Goal: Task Accomplishment & Management: Use online tool/utility

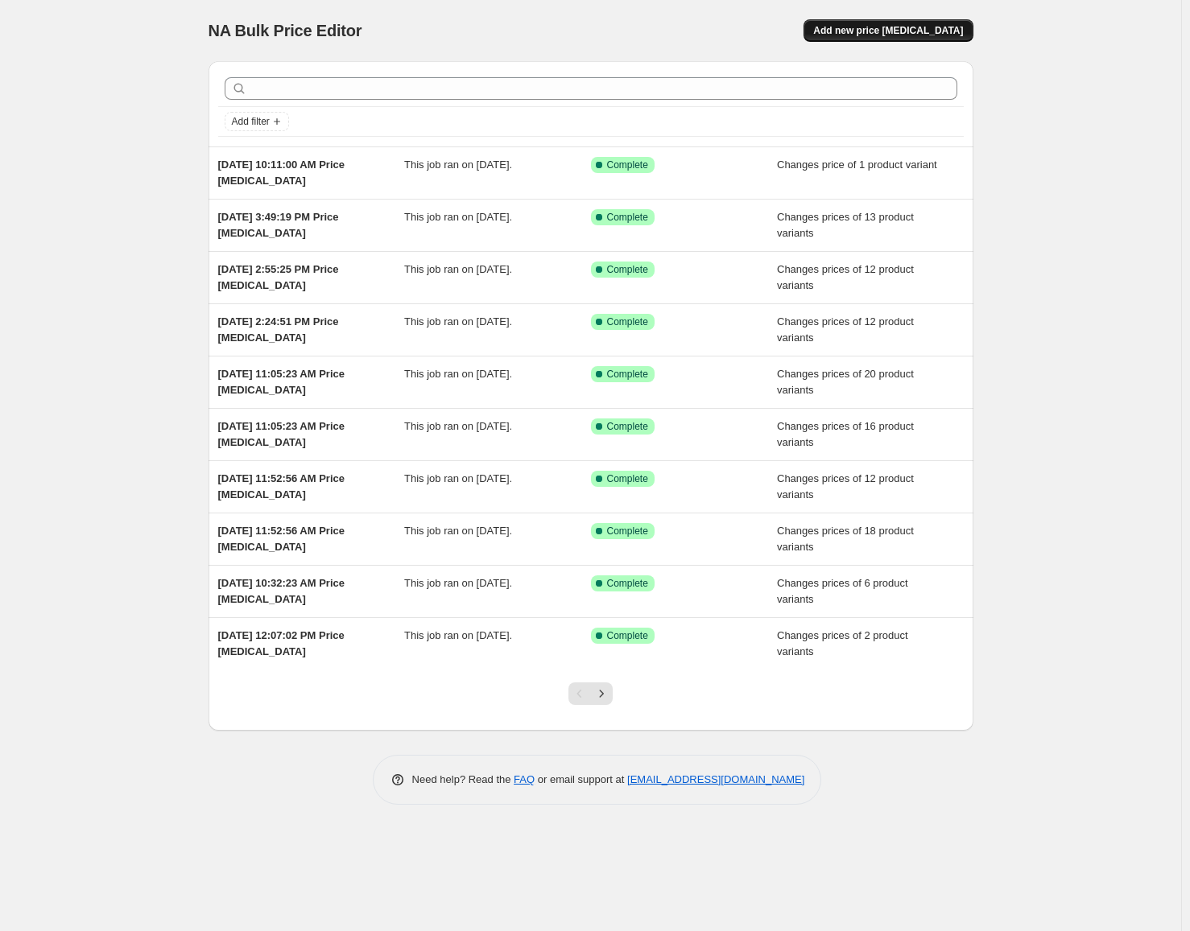
click at [904, 31] on span "Add new price [MEDICAL_DATA]" at bounding box center [888, 30] width 150 height 13
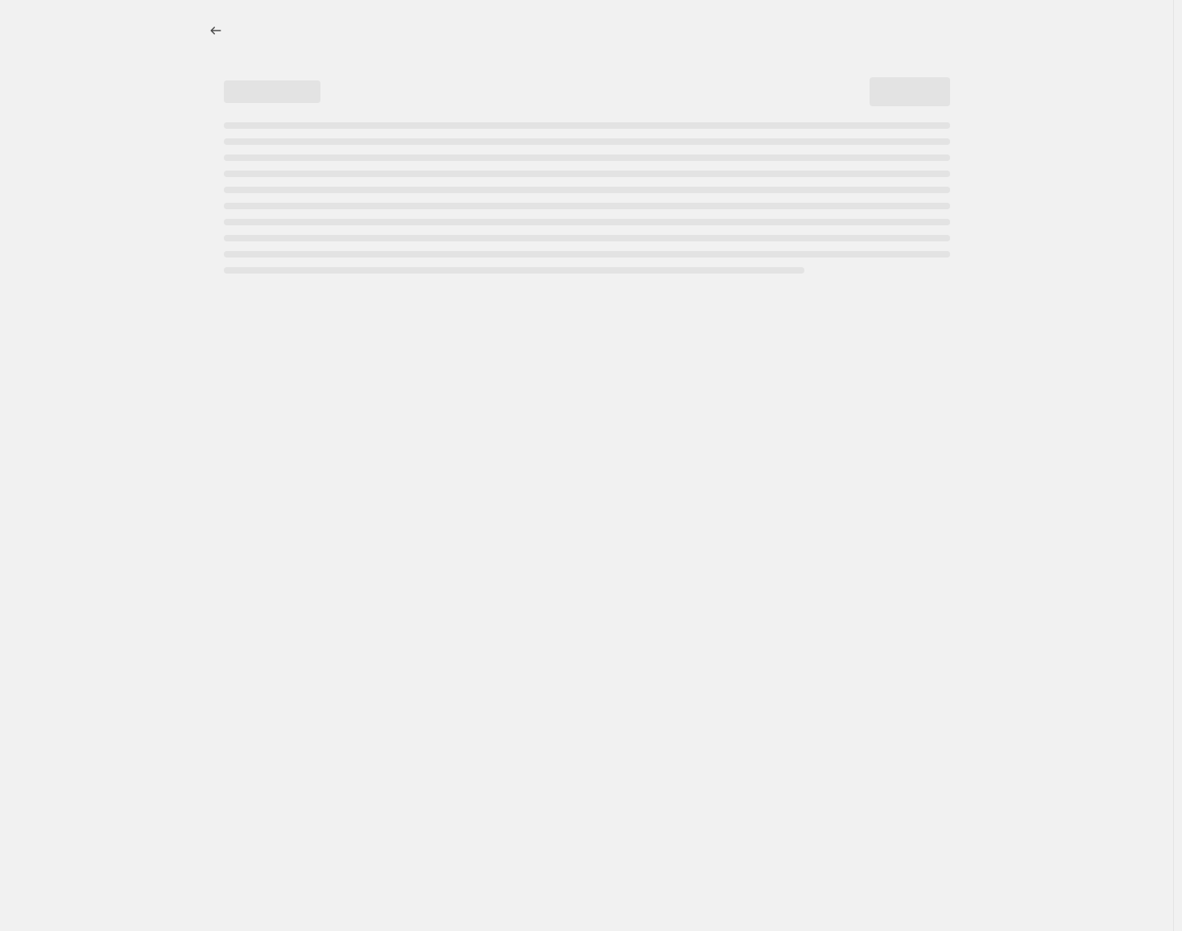
select select "percentage"
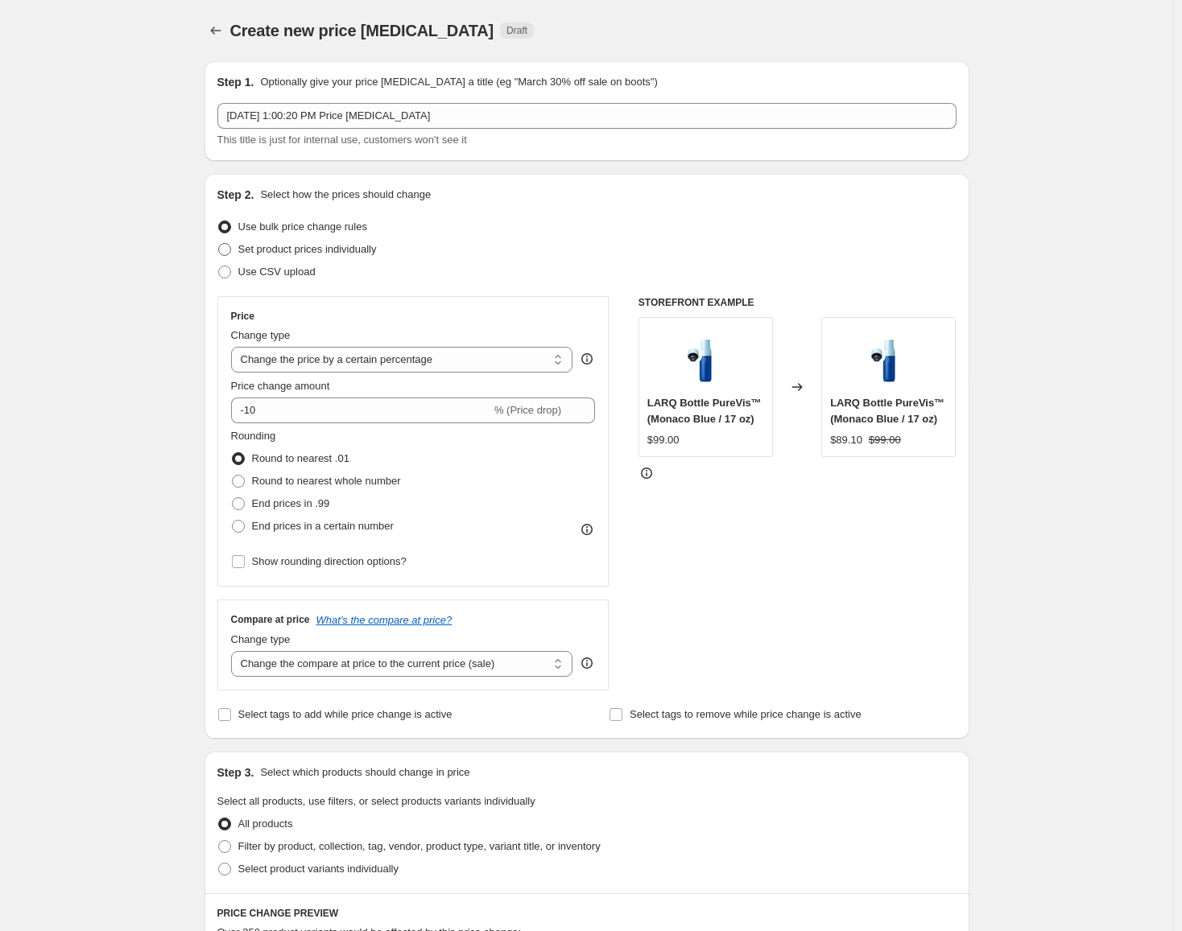
click at [310, 252] on span "Set product prices individually" at bounding box center [307, 249] width 138 height 12
click at [219, 244] on input "Set product prices individually" at bounding box center [218, 243] width 1 height 1
radio input "true"
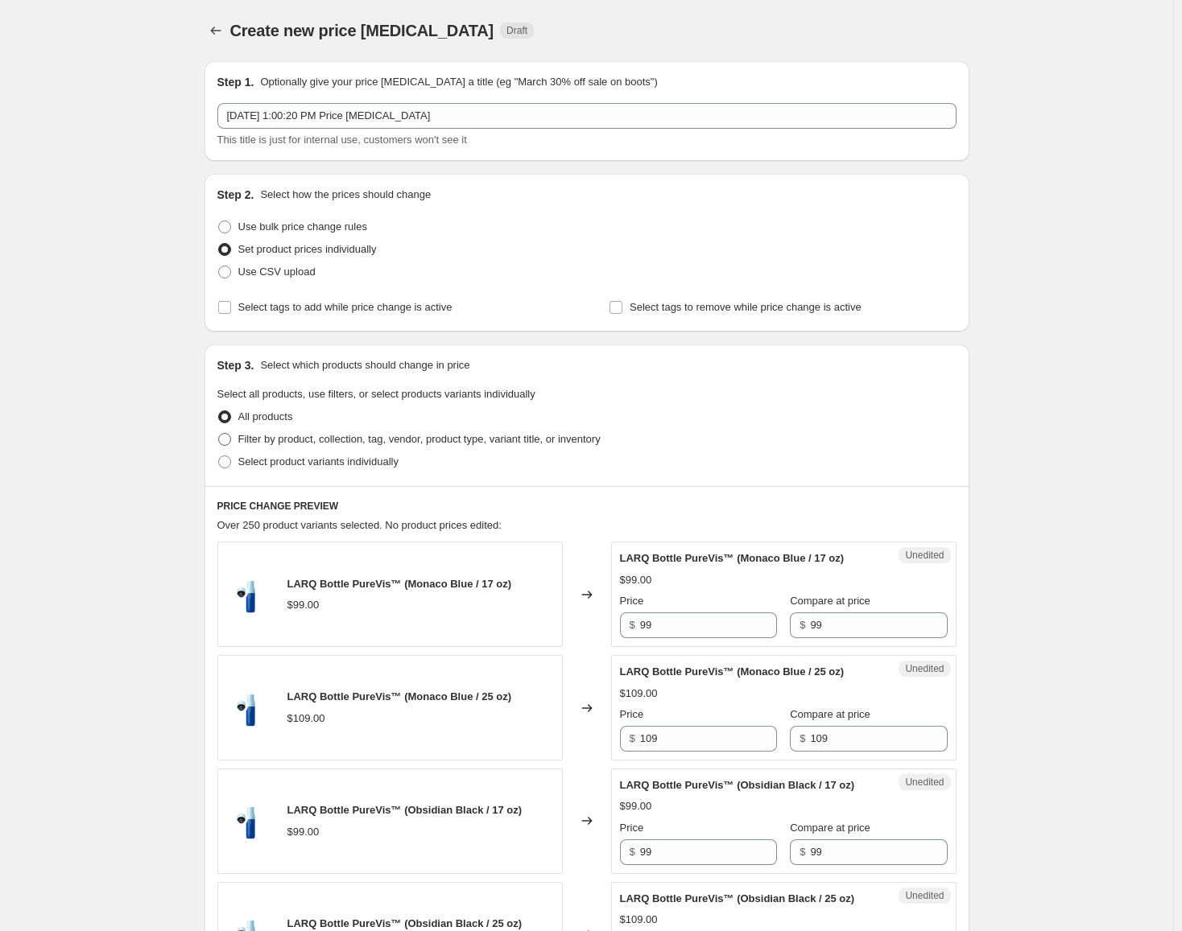
click at [352, 442] on span "Filter by product, collection, tag, vendor, product type, variant title, or inv…" at bounding box center [419, 439] width 362 height 12
click at [219, 434] on input "Filter by product, collection, tag, vendor, product type, variant title, or inv…" at bounding box center [218, 433] width 1 height 1
radio input "true"
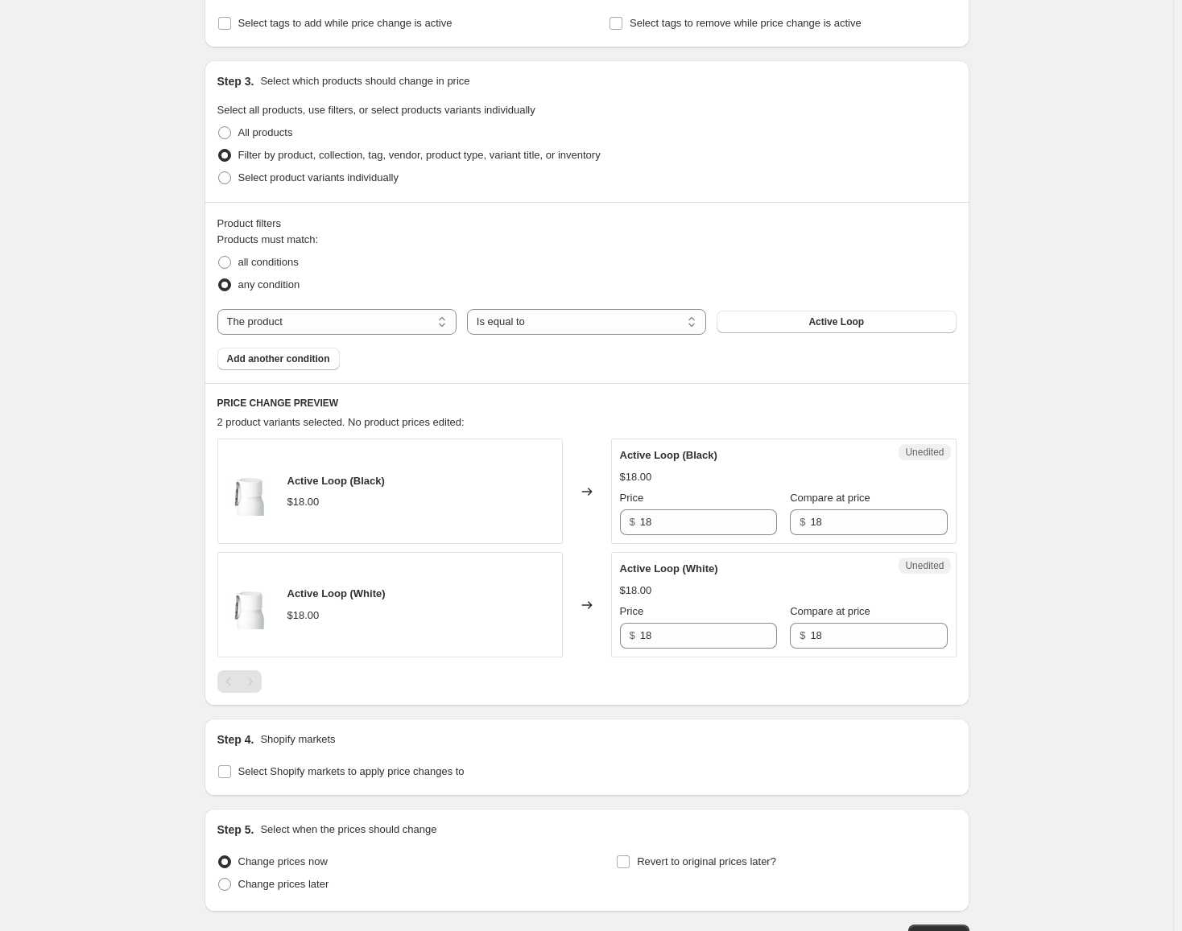
scroll to position [322, 0]
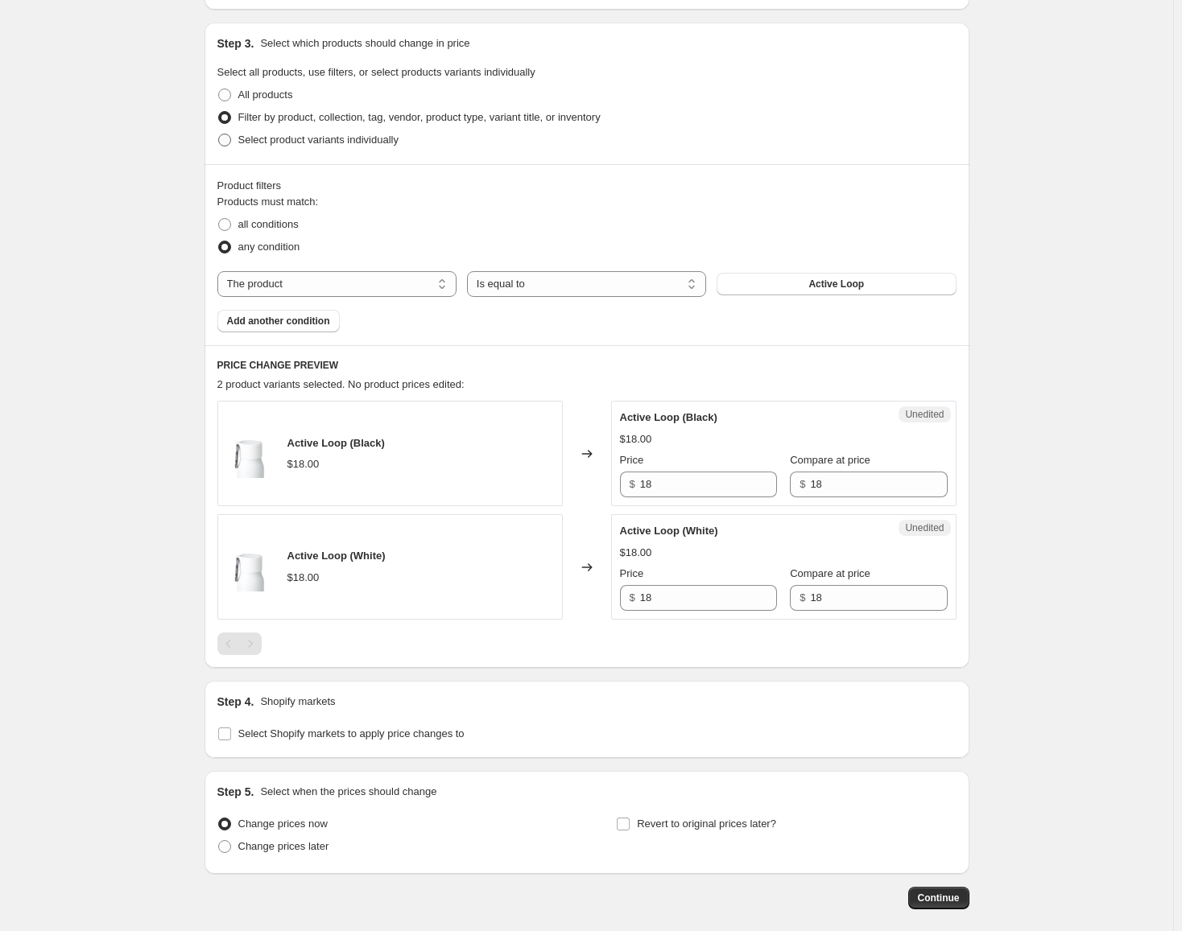
click at [344, 147] on span "Select product variants individually" at bounding box center [318, 140] width 160 height 16
click at [219, 134] on input "Select product variants individually" at bounding box center [218, 134] width 1 height 1
radio input "true"
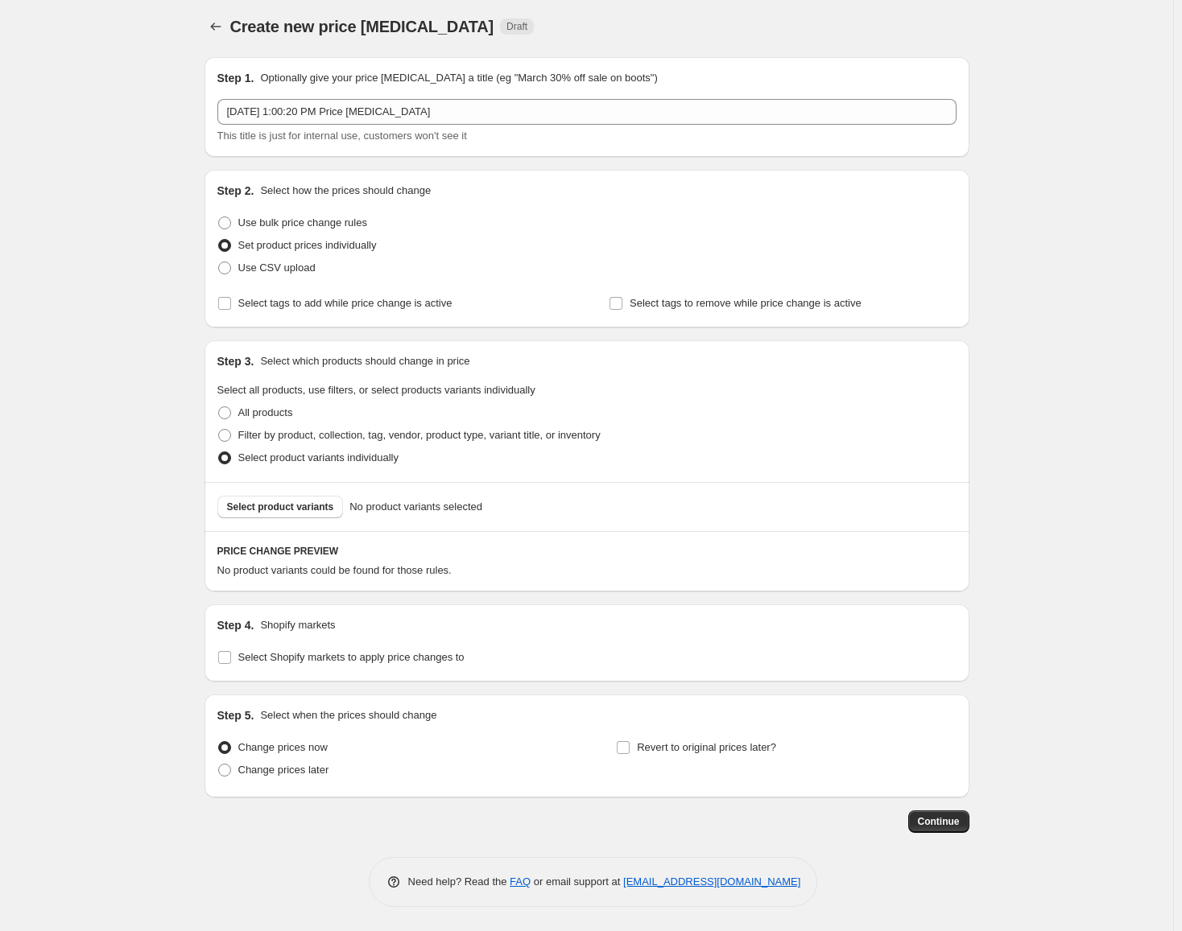
scroll to position [4, 0]
click at [310, 505] on span "Select product variants" at bounding box center [280, 507] width 107 height 13
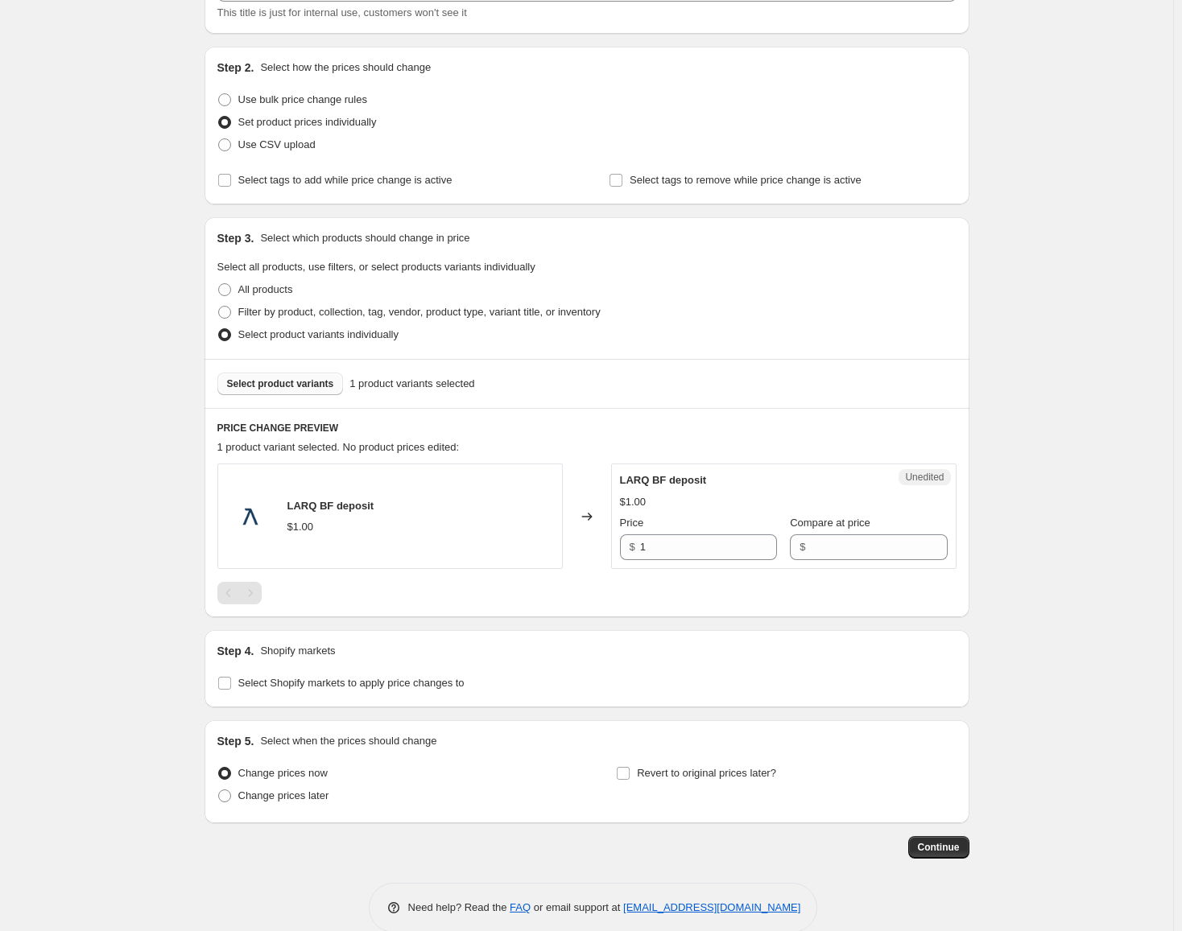
scroll to position [153, 0]
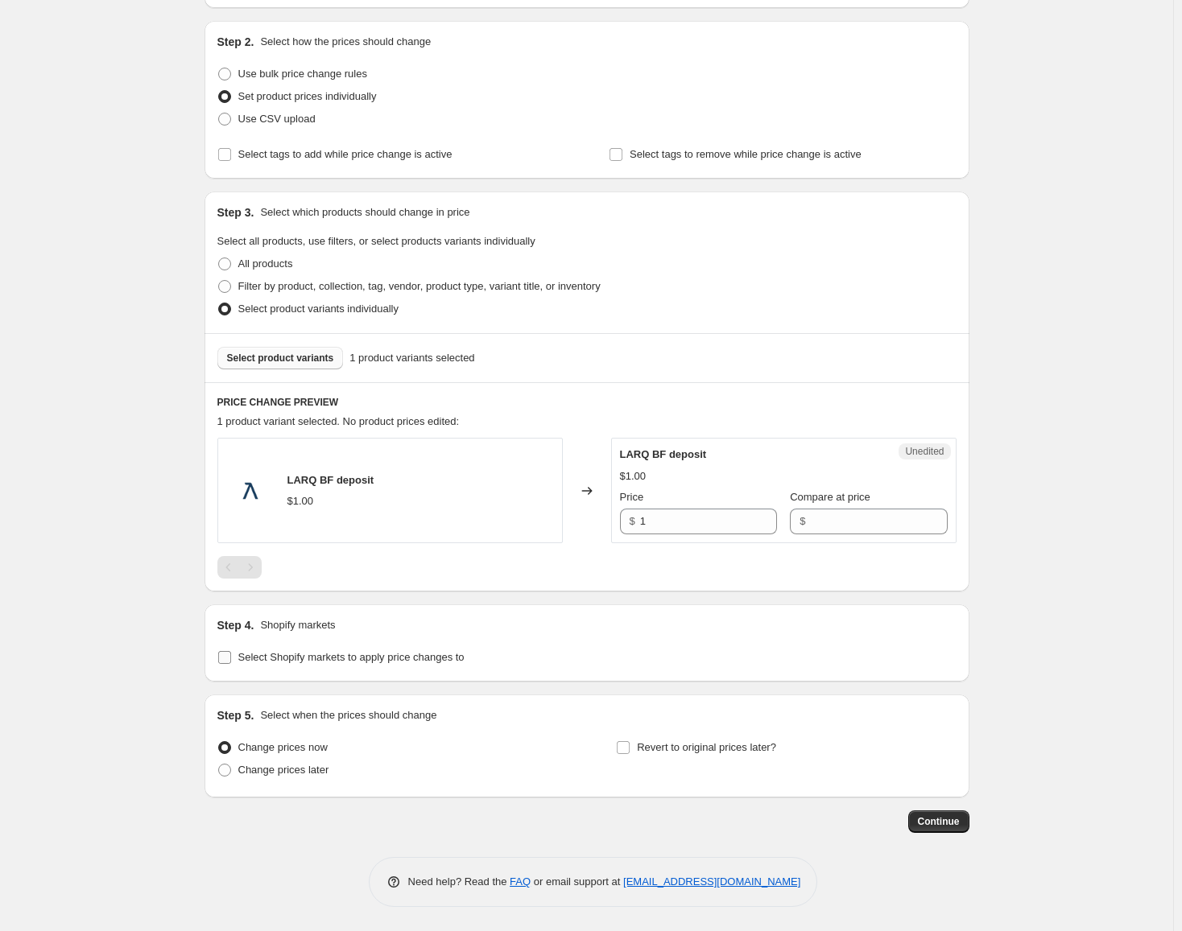
click at [287, 650] on span "Select Shopify markets to apply price changes to" at bounding box center [351, 658] width 226 height 16
click at [231, 651] on input "Select Shopify markets to apply price changes to" at bounding box center [224, 657] width 13 height 13
checkbox input "true"
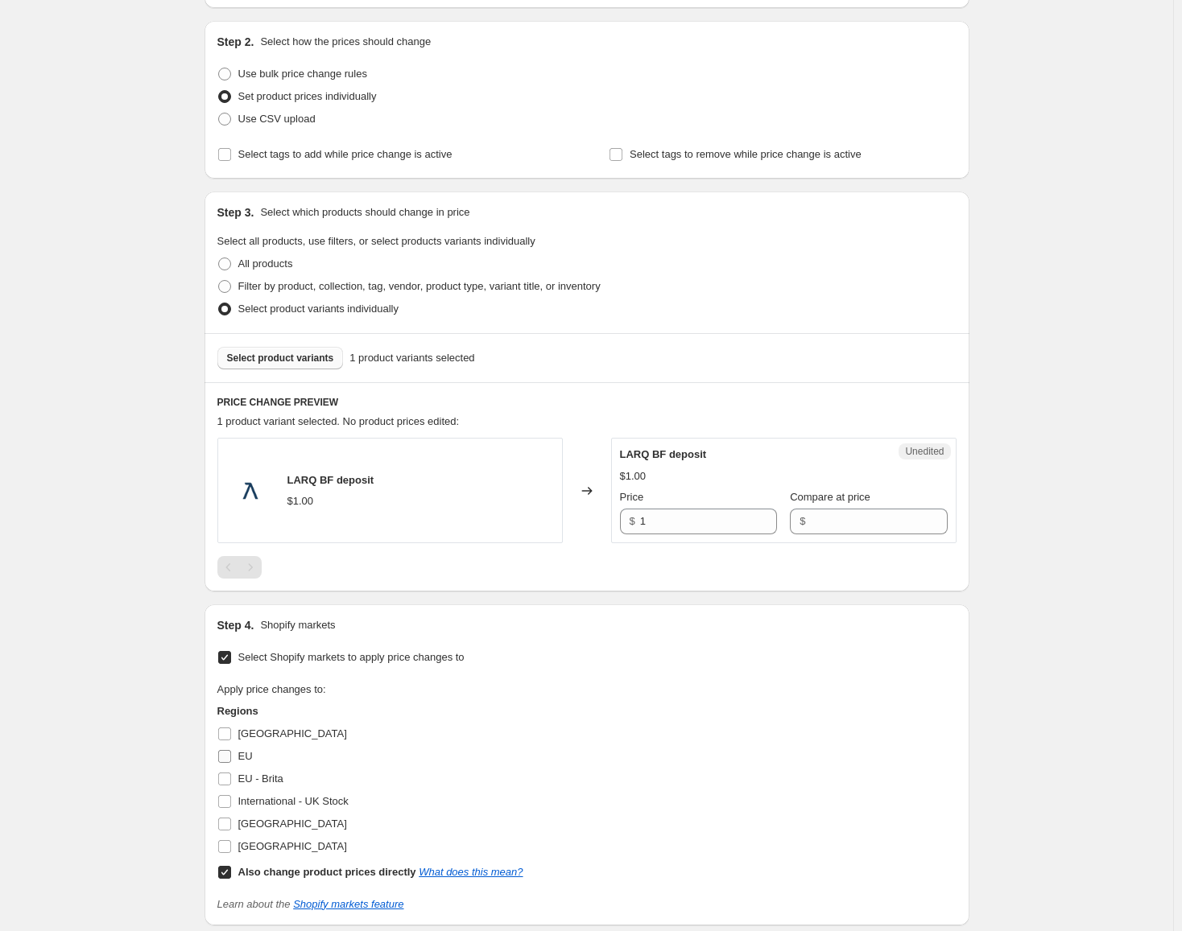
click at [241, 758] on label "EU" at bounding box center [234, 756] width 35 height 23
click at [231, 758] on input "EU" at bounding box center [224, 756] width 13 height 13
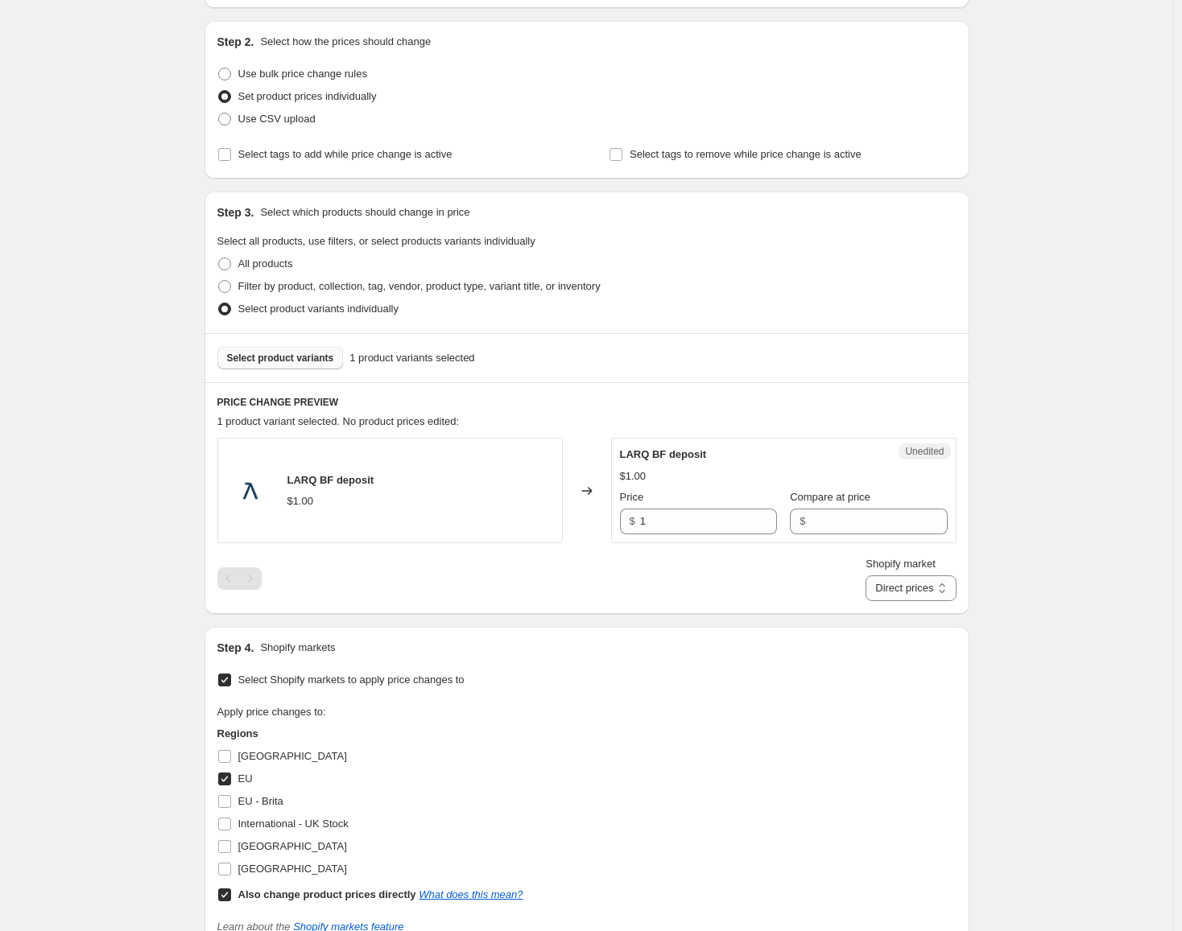
click at [248, 783] on span "EU" at bounding box center [245, 779] width 14 height 12
click at [231, 783] on input "EU" at bounding box center [224, 779] width 13 height 13
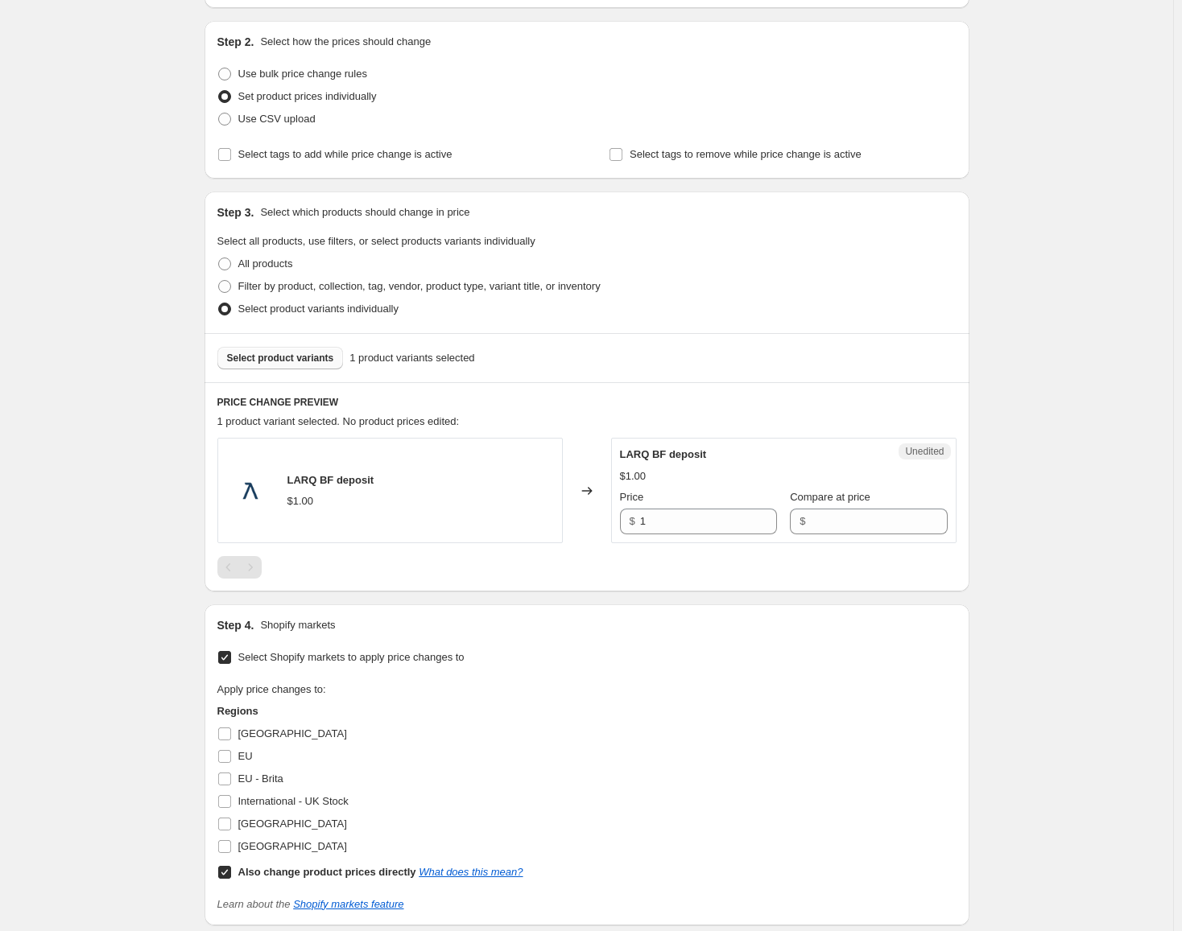
click at [259, 754] on div "EU" at bounding box center [370, 756] width 306 height 23
click at [231, 755] on input "EU" at bounding box center [224, 756] width 13 height 13
checkbox input "true"
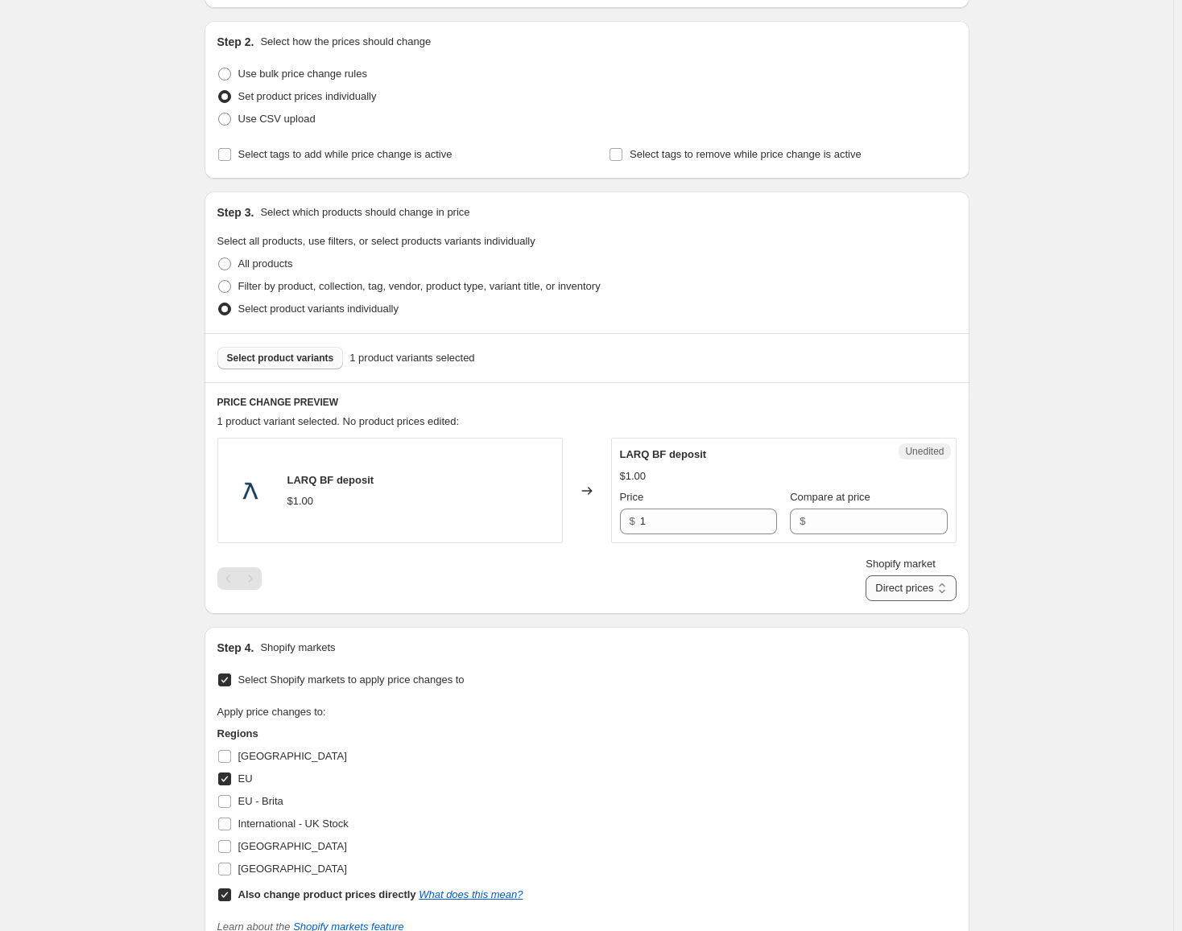
click at [942, 593] on select "Direct prices EU" at bounding box center [910, 589] width 90 height 26
select select "61658824988"
click at [890, 601] on select "Direct prices EU" at bounding box center [910, 589] width 90 height 26
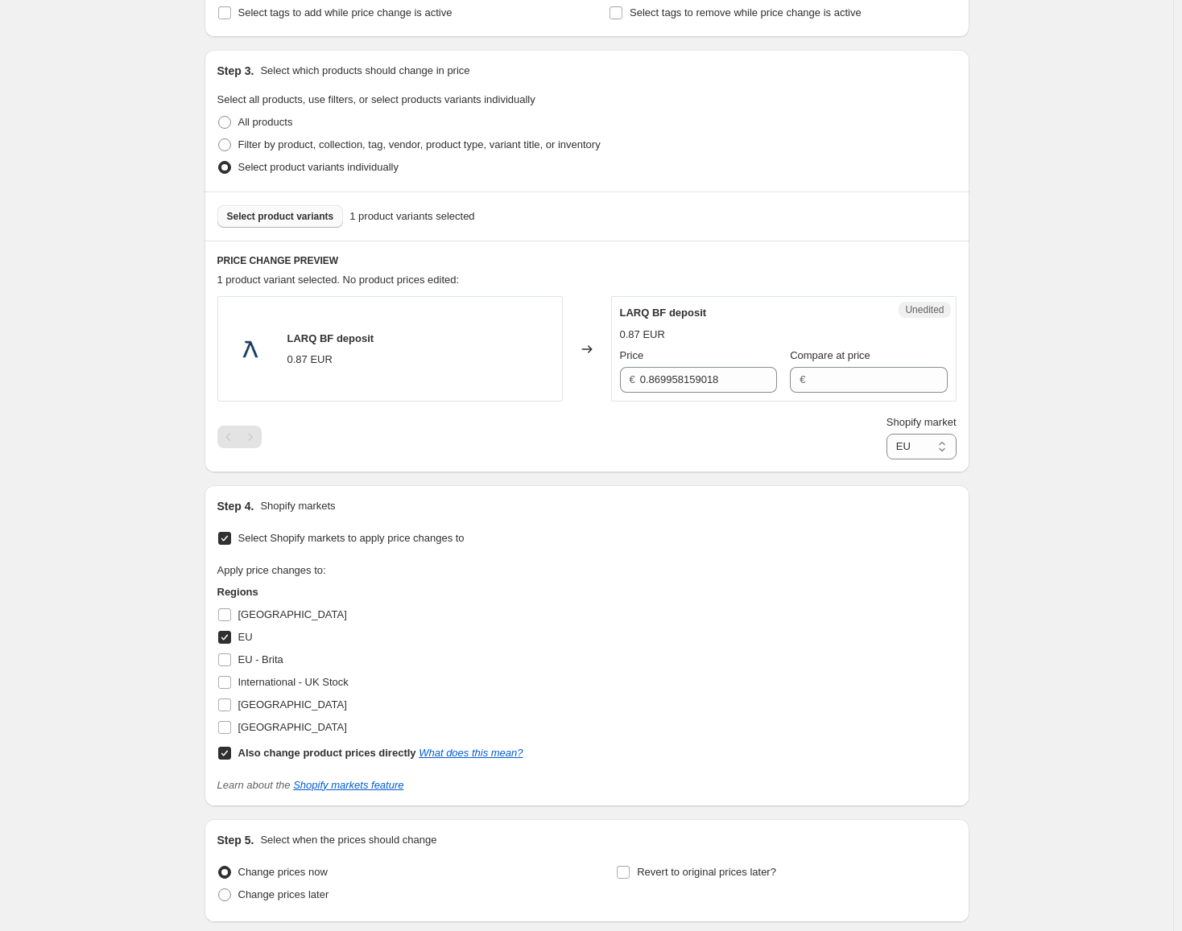
scroll to position [314, 0]
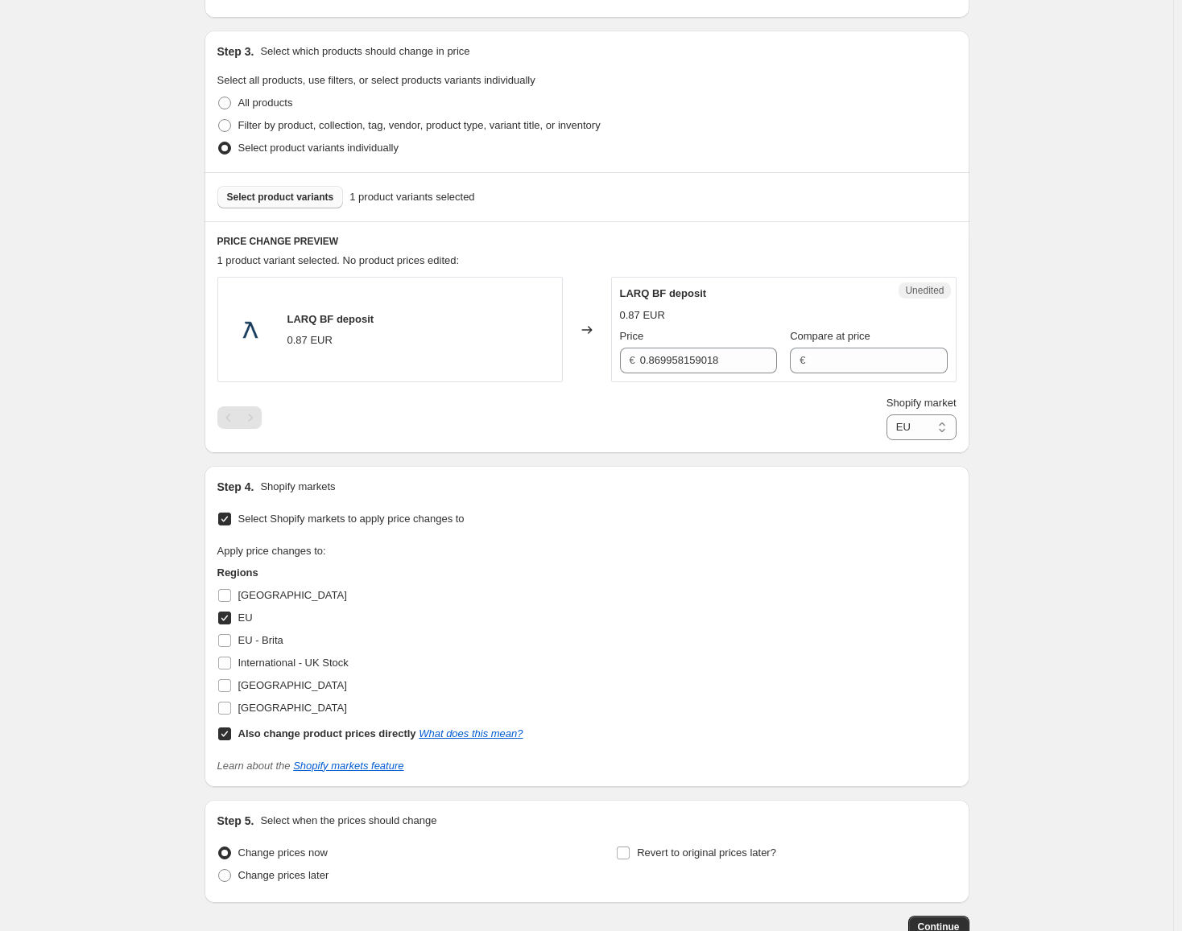
drag, startPoint x: 716, startPoint y: 548, endPoint x: 704, endPoint y: 548, distance: 12.1
click at [716, 548] on div "Apply price changes to: Regions [GEOGRAPHIC_DATA] [GEOGRAPHIC_DATA] [GEOGRAPHIC…" at bounding box center [586, 643] width 739 height 201
click at [283, 639] on span "EU - Brita" at bounding box center [260, 640] width 45 height 12
click at [231, 639] on input "EU - Brita" at bounding box center [224, 640] width 13 height 13
checkbox input "true"
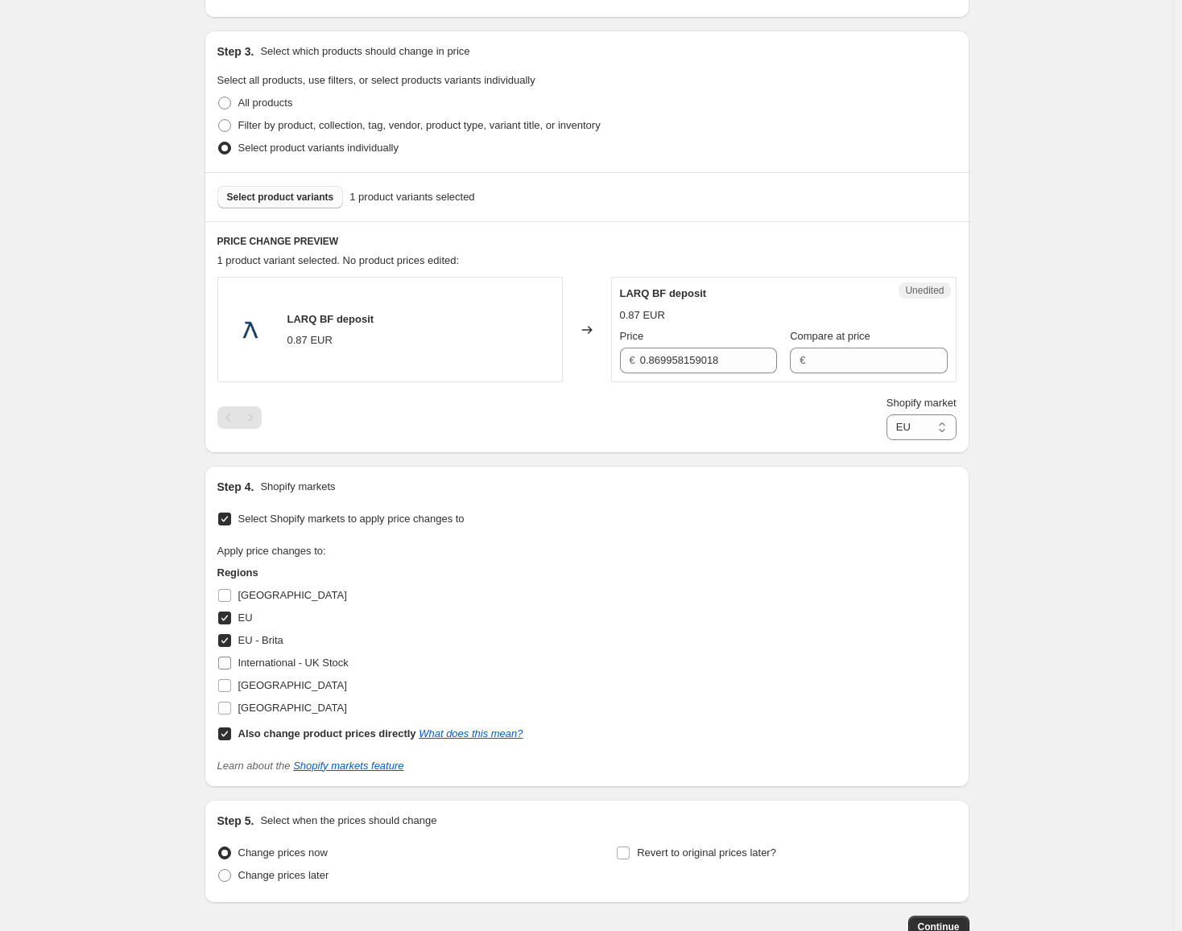
click at [324, 666] on span "International - UK Stock" at bounding box center [293, 663] width 110 height 12
click at [231, 666] on input "International - UK Stock" at bounding box center [224, 663] width 13 height 13
checkbox input "true"
click at [313, 689] on span "[GEOGRAPHIC_DATA]" at bounding box center [292, 685] width 109 height 12
click at [231, 689] on input "[GEOGRAPHIC_DATA]" at bounding box center [224, 685] width 13 height 13
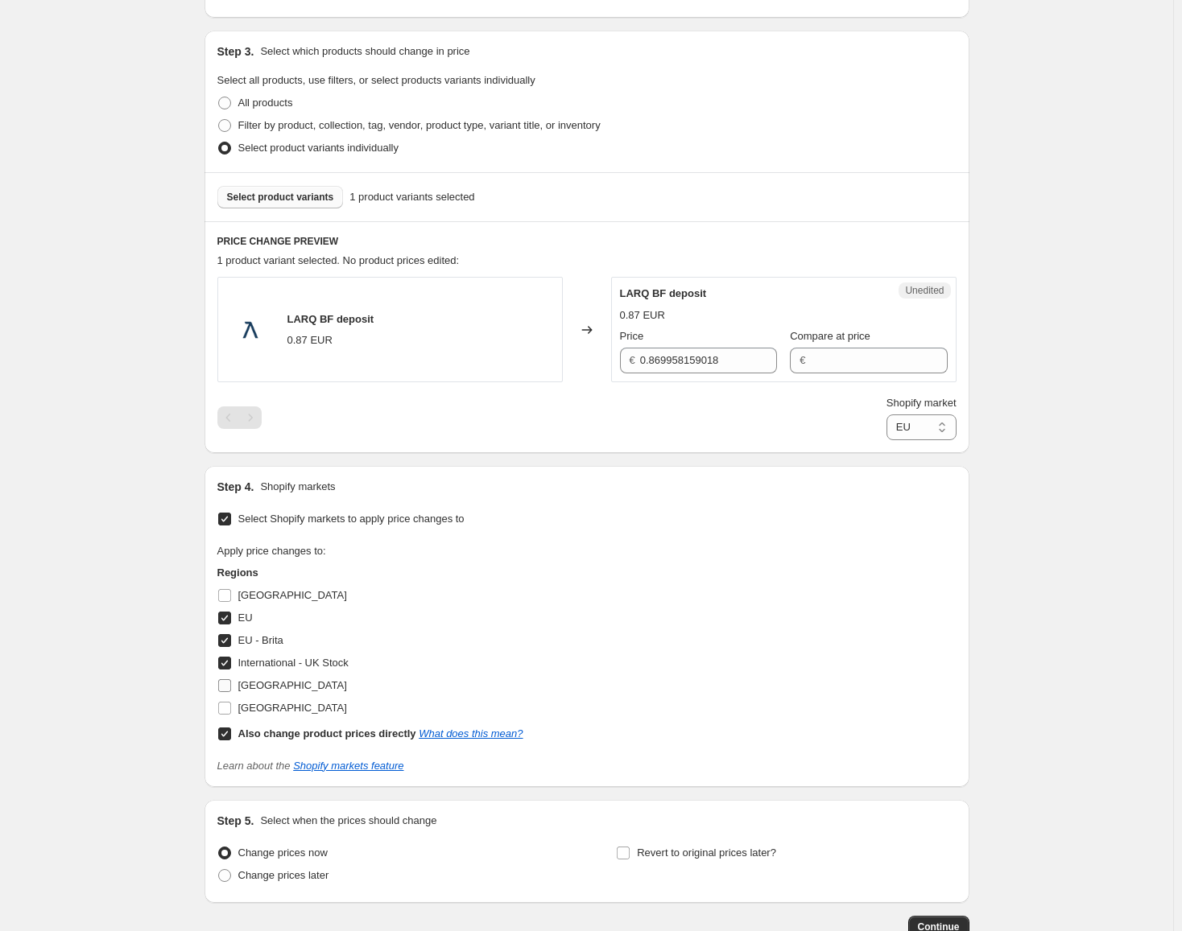
checkbox input "true"
click at [264, 593] on span "[GEOGRAPHIC_DATA]" at bounding box center [292, 595] width 109 height 12
click at [231, 593] on input "[GEOGRAPHIC_DATA]" at bounding box center [224, 595] width 13 height 13
checkbox input "true"
click at [916, 423] on select "Direct prices [GEOGRAPHIC_DATA] [GEOGRAPHIC_DATA] [GEOGRAPHIC_DATA] - Brita Int…" at bounding box center [921, 428] width 70 height 26
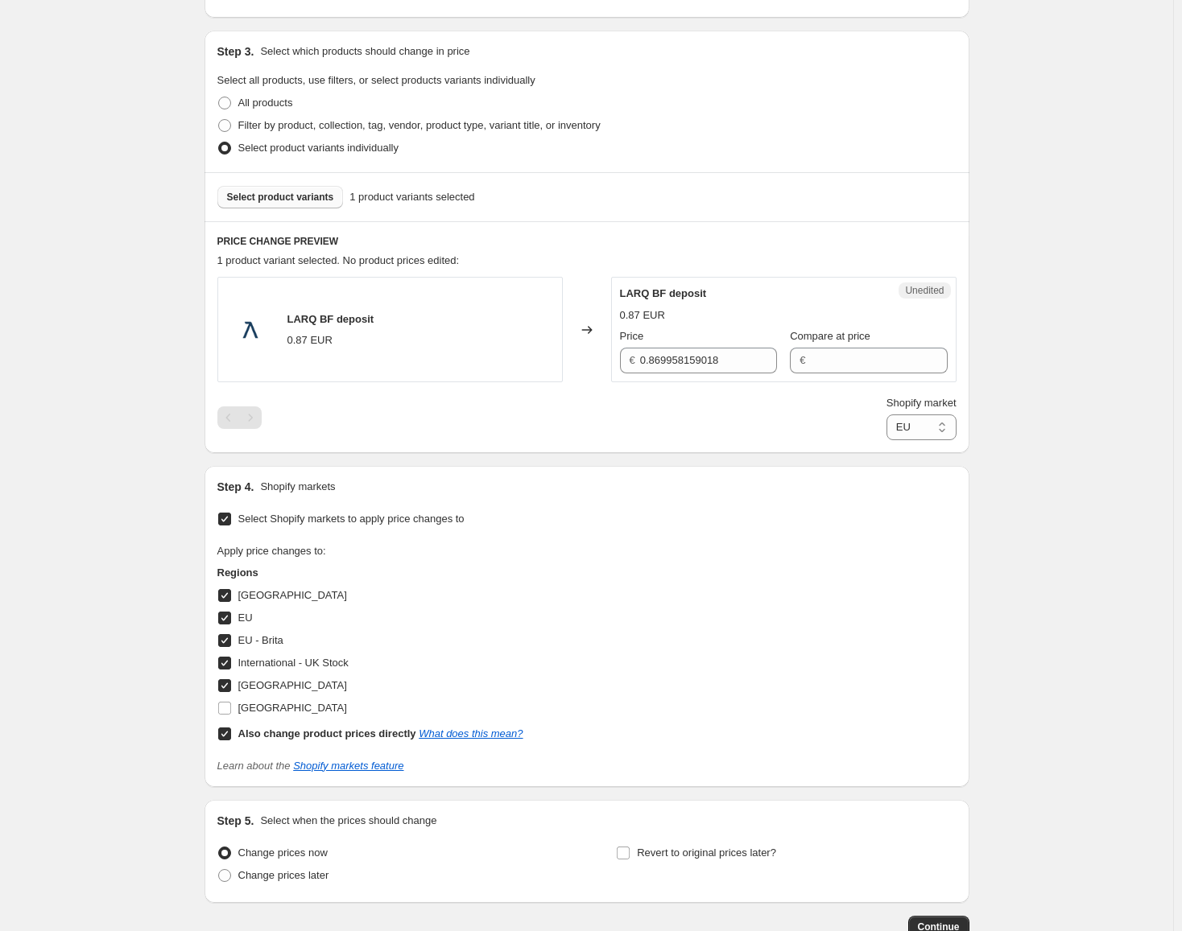
click at [739, 386] on div "LARQ BF deposit 0.87 EUR Changed to Unedited LARQ BF deposit 0.87 EUR Price € 0…" at bounding box center [586, 358] width 739 height 163
click at [723, 370] on input "0.869958159018" at bounding box center [708, 361] width 137 height 26
type input "1"
click at [779, 451] on div "PRICE CHANGE PREVIEW 1 product variant selected. 1 product price edited: LARQ B…" at bounding box center [586, 337] width 765 height 232
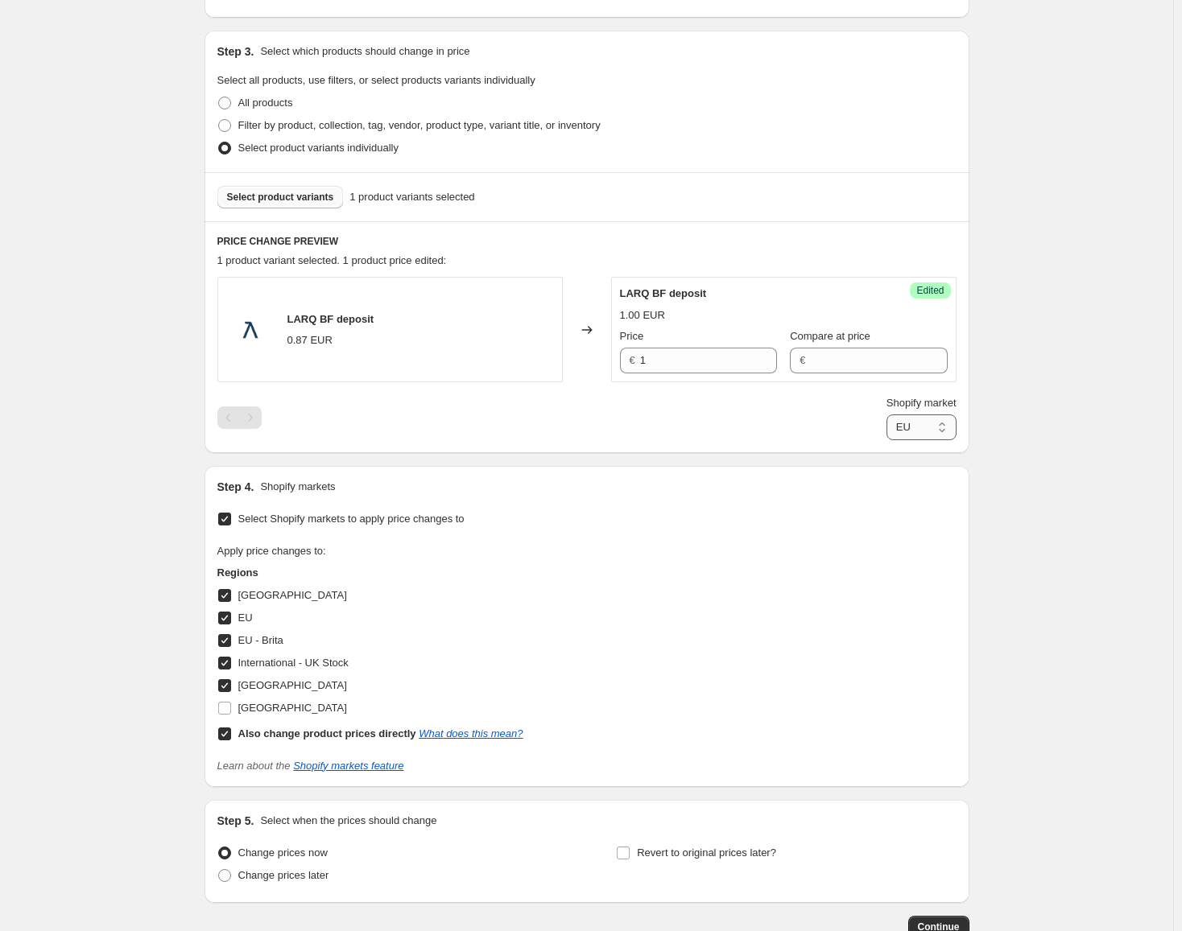
click at [927, 431] on select "Direct prices [GEOGRAPHIC_DATA] [GEOGRAPHIC_DATA] [GEOGRAPHIC_DATA] - Brita Int…" at bounding box center [921, 428] width 70 height 26
select select "61658562844"
click at [890, 440] on select "Direct prices [GEOGRAPHIC_DATA] [GEOGRAPHIC_DATA] [GEOGRAPHIC_DATA] - Brita Int…" at bounding box center [921, 428] width 70 height 26
click at [716, 372] on input "1.424124225828" at bounding box center [708, 361] width 137 height 26
click at [713, 352] on input "1.4241242258281" at bounding box center [708, 361] width 137 height 26
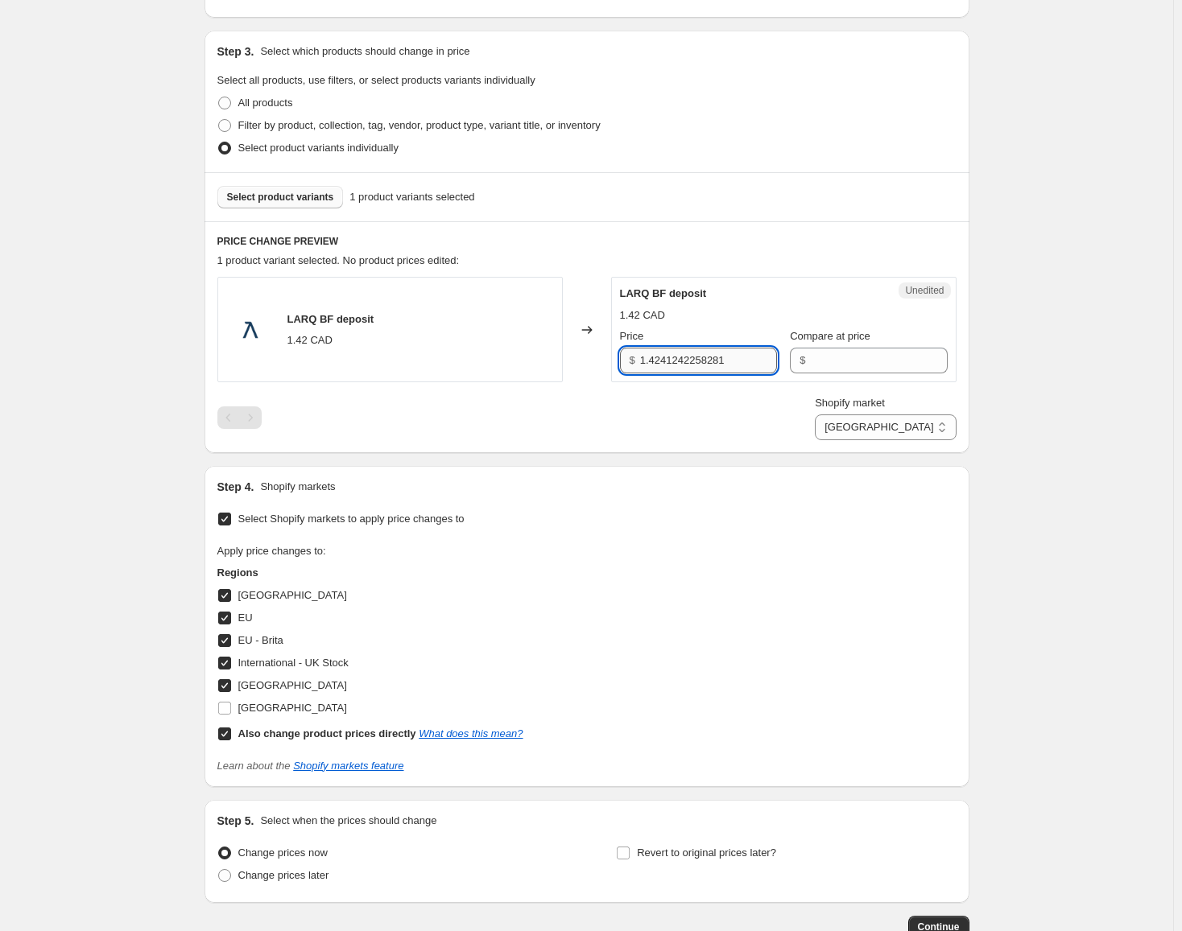
click at [713, 352] on input "1.4241242258281" at bounding box center [708, 361] width 137 height 26
type input "1"
click at [918, 427] on select "Direct prices [GEOGRAPHIC_DATA] [GEOGRAPHIC_DATA] [GEOGRAPHIC_DATA] - Brita Int…" at bounding box center [885, 428] width 141 height 26
click at [870, 440] on select "Direct prices [GEOGRAPHIC_DATA] [GEOGRAPHIC_DATA] [GEOGRAPHIC_DATA] - Brita Int…" at bounding box center [885, 428] width 141 height 26
click at [935, 440] on select "Direct prices [GEOGRAPHIC_DATA] [GEOGRAPHIC_DATA] [GEOGRAPHIC_DATA] - Brita Int…" at bounding box center [910, 428] width 90 height 26
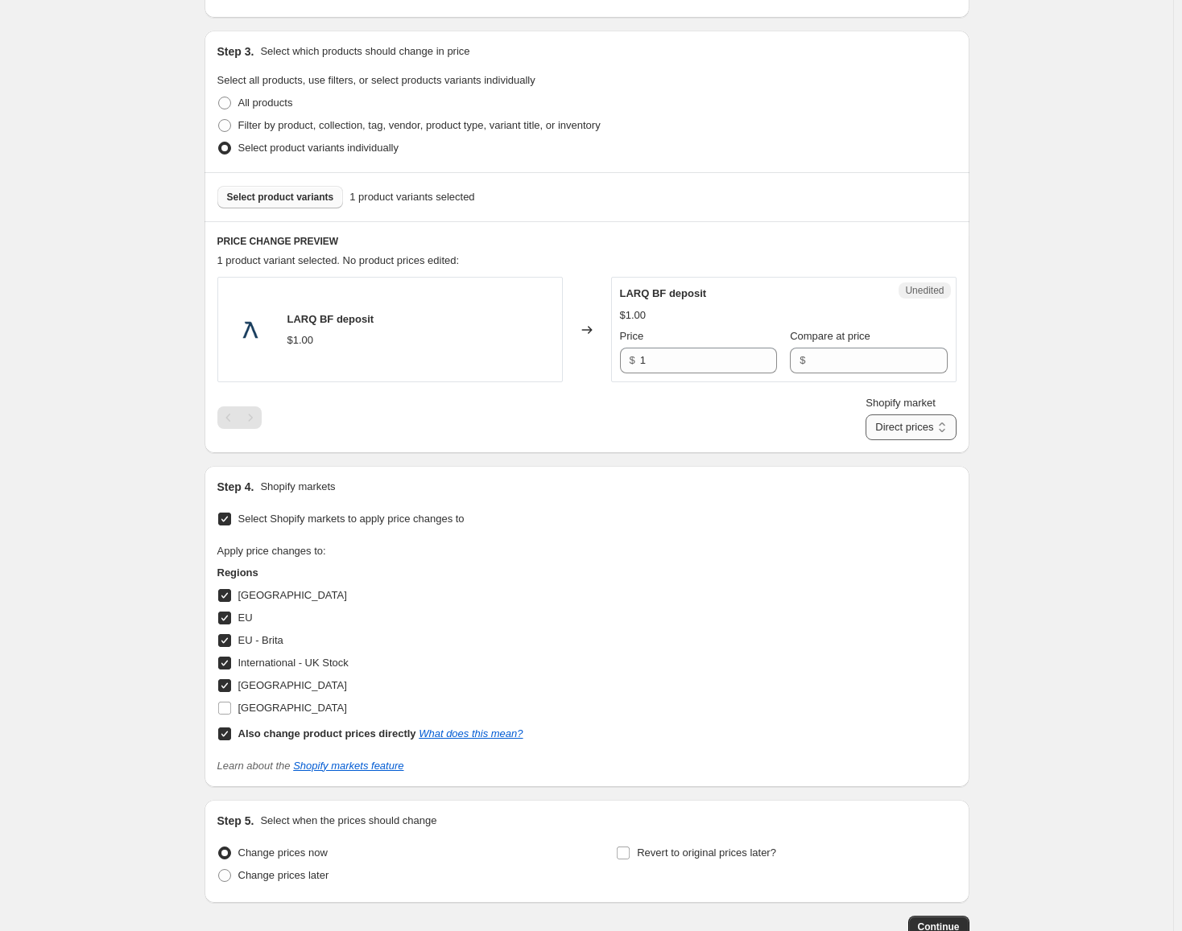
click at [890, 440] on select "Direct prices [GEOGRAPHIC_DATA] [GEOGRAPHIC_DATA] [GEOGRAPHIC_DATA] - Brita Int…" at bounding box center [910, 428] width 90 height 26
click at [920, 427] on select "Direct prices [GEOGRAPHIC_DATA] [GEOGRAPHIC_DATA] [GEOGRAPHIC_DATA] - Brita Int…" at bounding box center [885, 428] width 141 height 26
select select "91717370140"
click at [884, 440] on select "Direct prices [GEOGRAPHIC_DATA] [GEOGRAPHIC_DATA] [GEOGRAPHIC_DATA] - Brita Int…" at bounding box center [885, 428] width 141 height 26
click at [696, 354] on input "0.869958159018" at bounding box center [708, 361] width 137 height 26
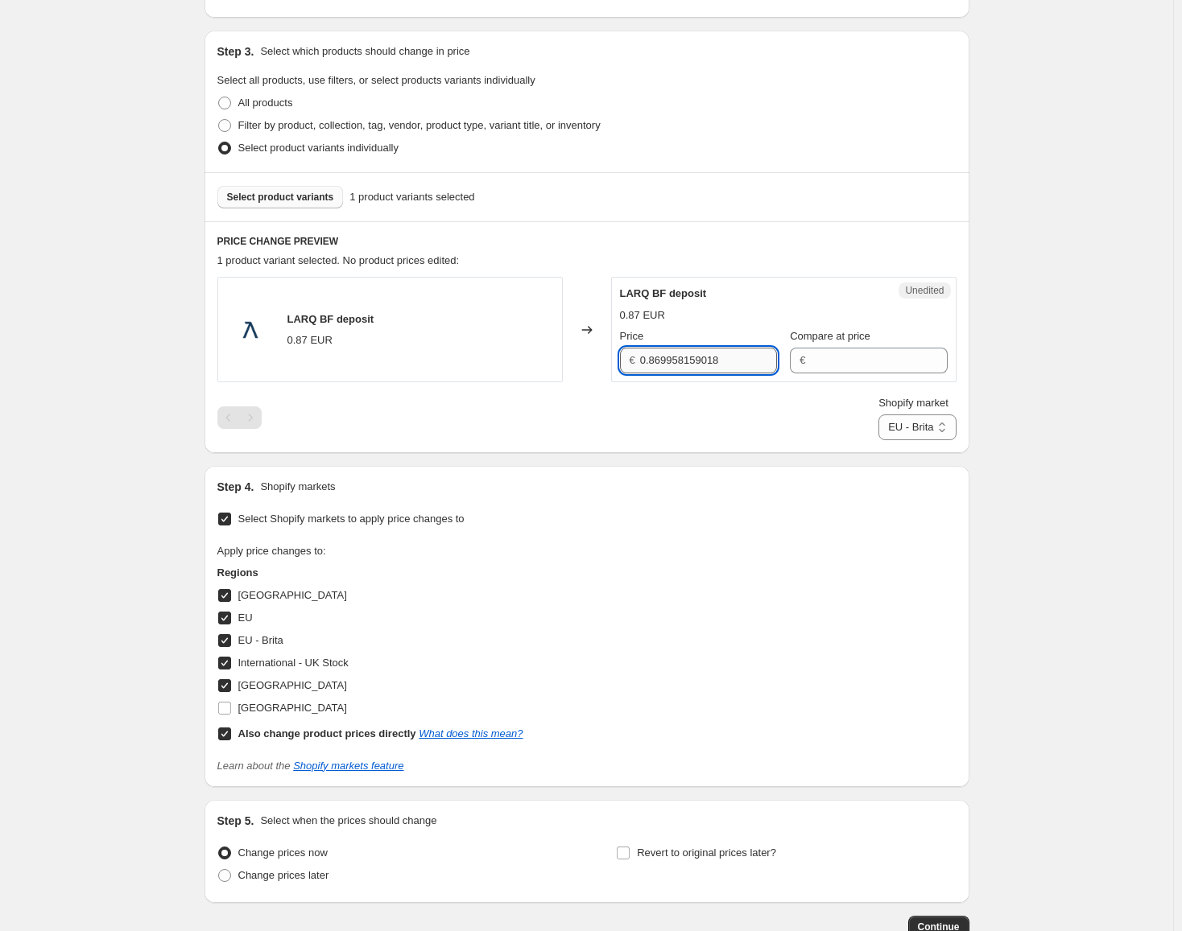
click at [696, 354] on input "0.869958159018" at bounding box center [708, 361] width 137 height 26
type input "1"
click at [924, 417] on select "Direct prices [GEOGRAPHIC_DATA] [GEOGRAPHIC_DATA] [GEOGRAPHIC_DATA] - Brita Int…" at bounding box center [916, 428] width 77 height 26
click at [878, 440] on select "Direct prices [GEOGRAPHIC_DATA] [GEOGRAPHIC_DATA] [GEOGRAPHIC_DATA] - Brita Int…" at bounding box center [916, 428] width 77 height 26
click at [692, 357] on input "1" at bounding box center [708, 361] width 137 height 26
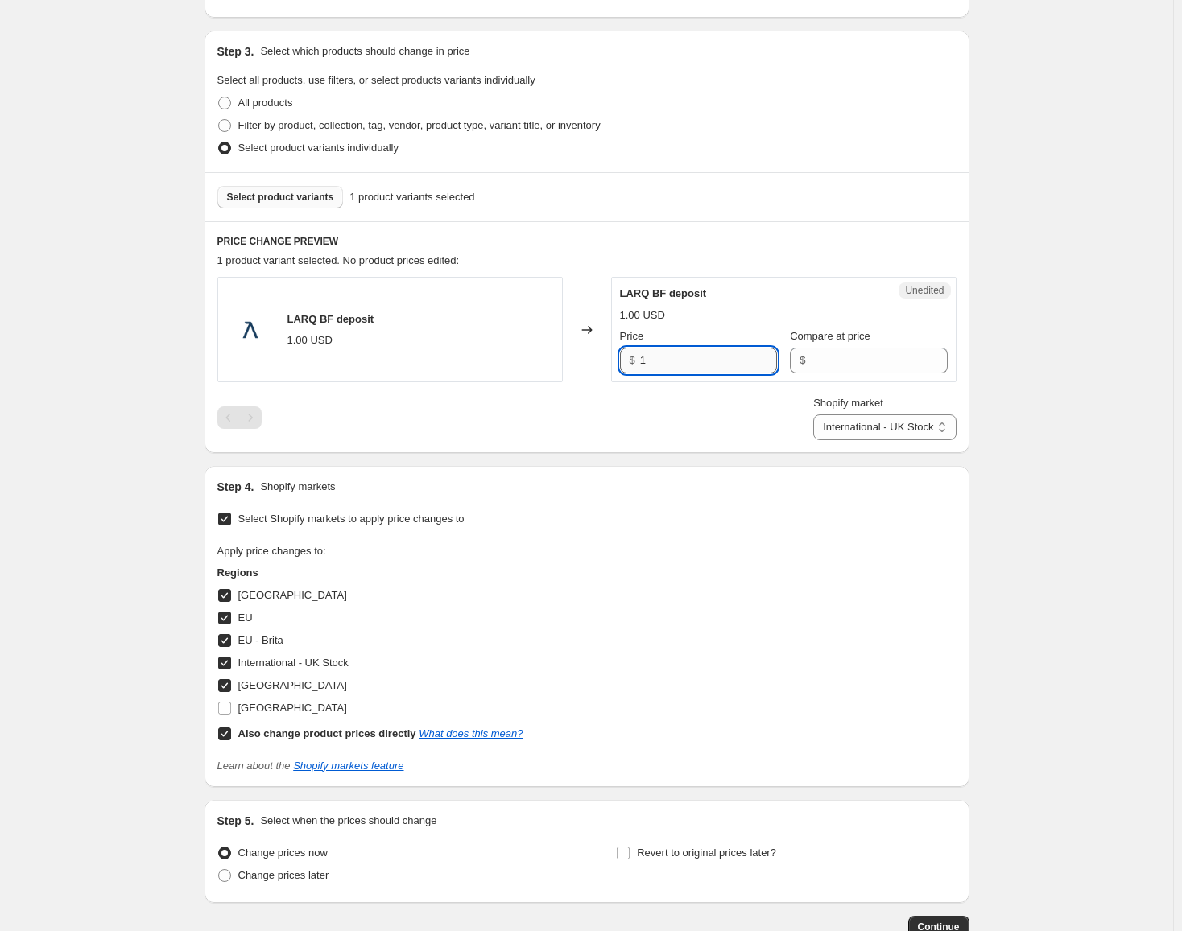
click at [692, 357] on input "1" at bounding box center [708, 361] width 137 height 26
click at [873, 430] on select "Direct prices [GEOGRAPHIC_DATA] [GEOGRAPHIC_DATA] [GEOGRAPHIC_DATA] - Brita Int…" at bounding box center [884, 428] width 142 height 26
select select "61658595612"
click at [852, 440] on select "Direct prices [GEOGRAPHIC_DATA] [GEOGRAPHIC_DATA] [GEOGRAPHIC_DATA] - Brita Int…" at bounding box center [884, 428] width 142 height 26
click at [710, 365] on input "0.758584295166" at bounding box center [708, 361] width 137 height 26
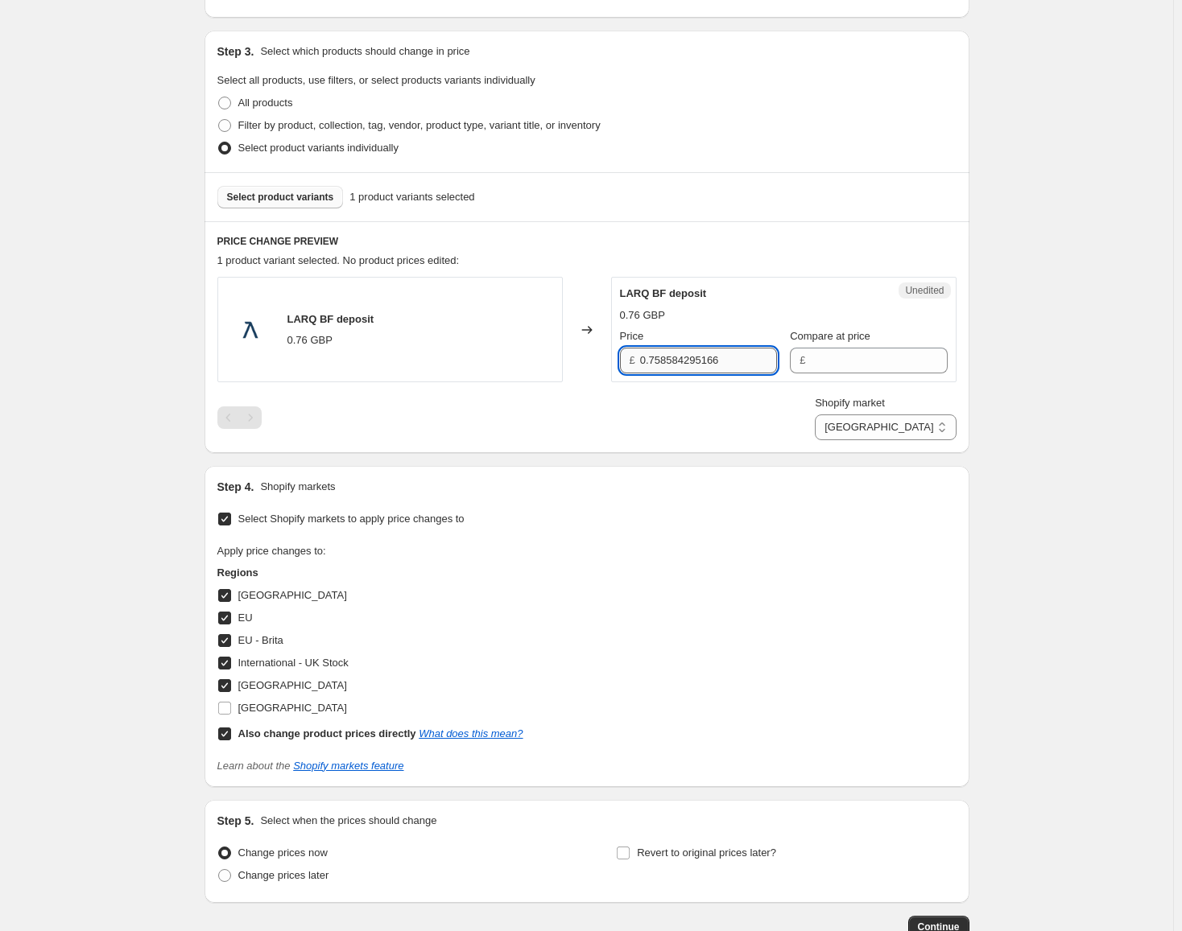
click at [710, 365] on input "0.758584295166" at bounding box center [708, 361] width 137 height 26
type input "1"
click at [766, 526] on div "Select Shopify markets to apply price changes to Apply price changes to: Region…" at bounding box center [586, 641] width 739 height 266
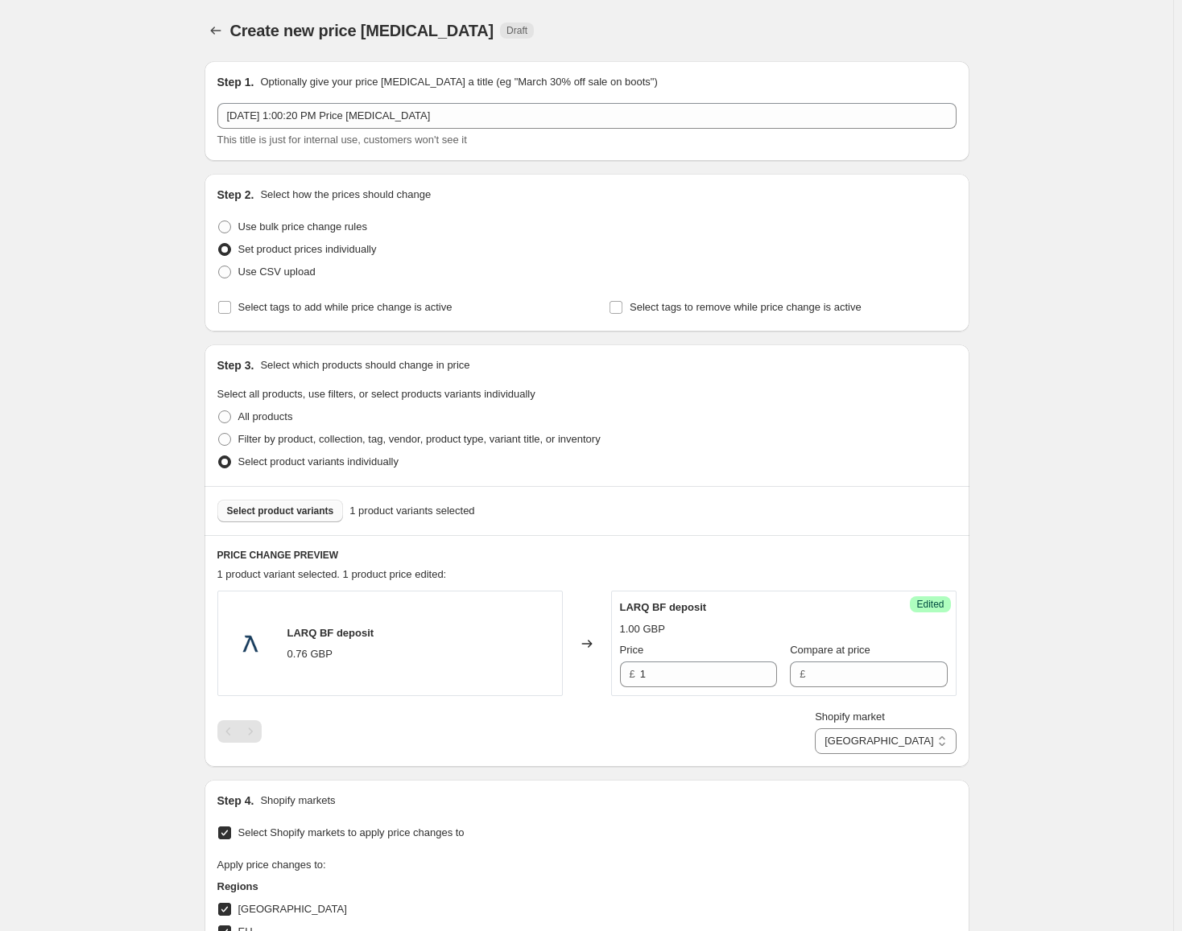
scroll to position [419, 0]
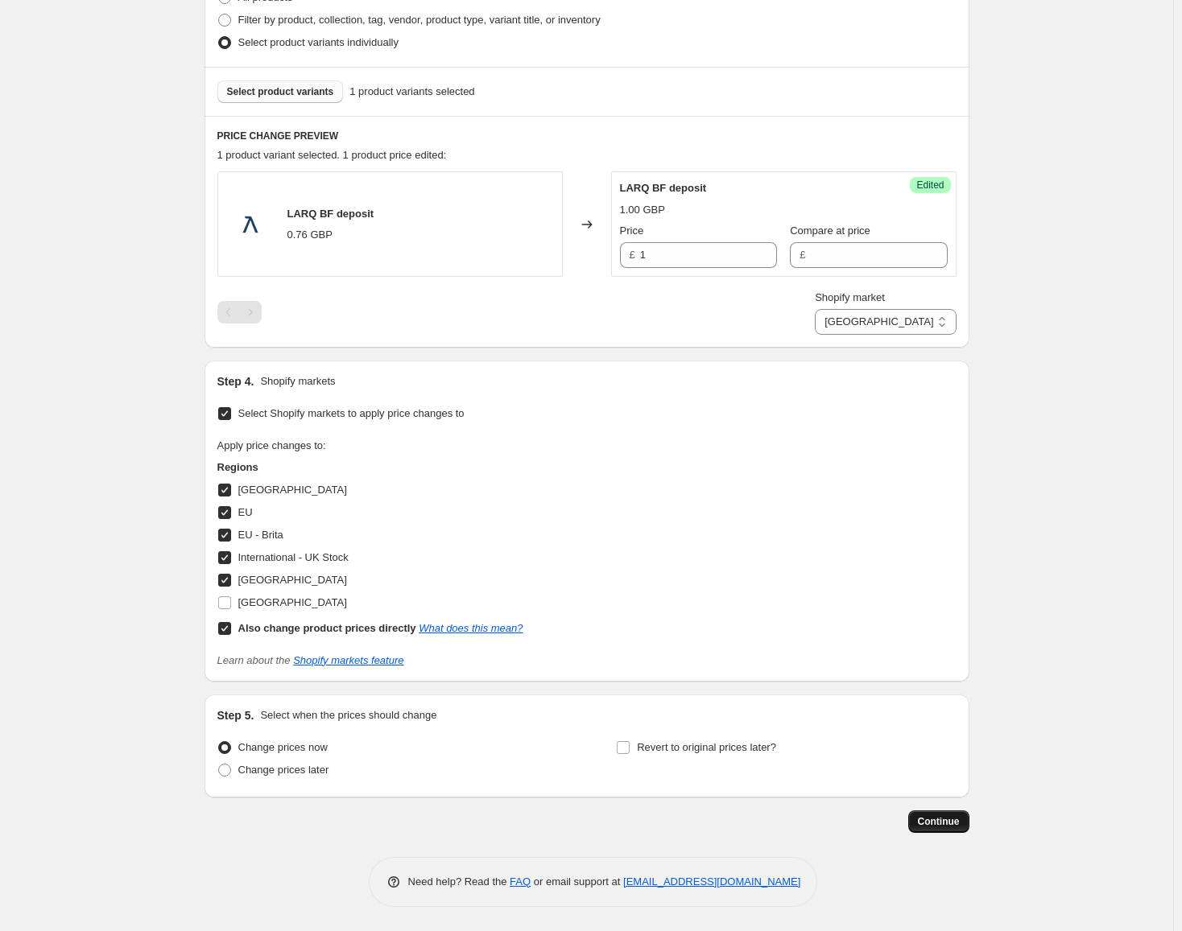
click at [964, 822] on button "Continue" at bounding box center [938, 822] width 61 height 23
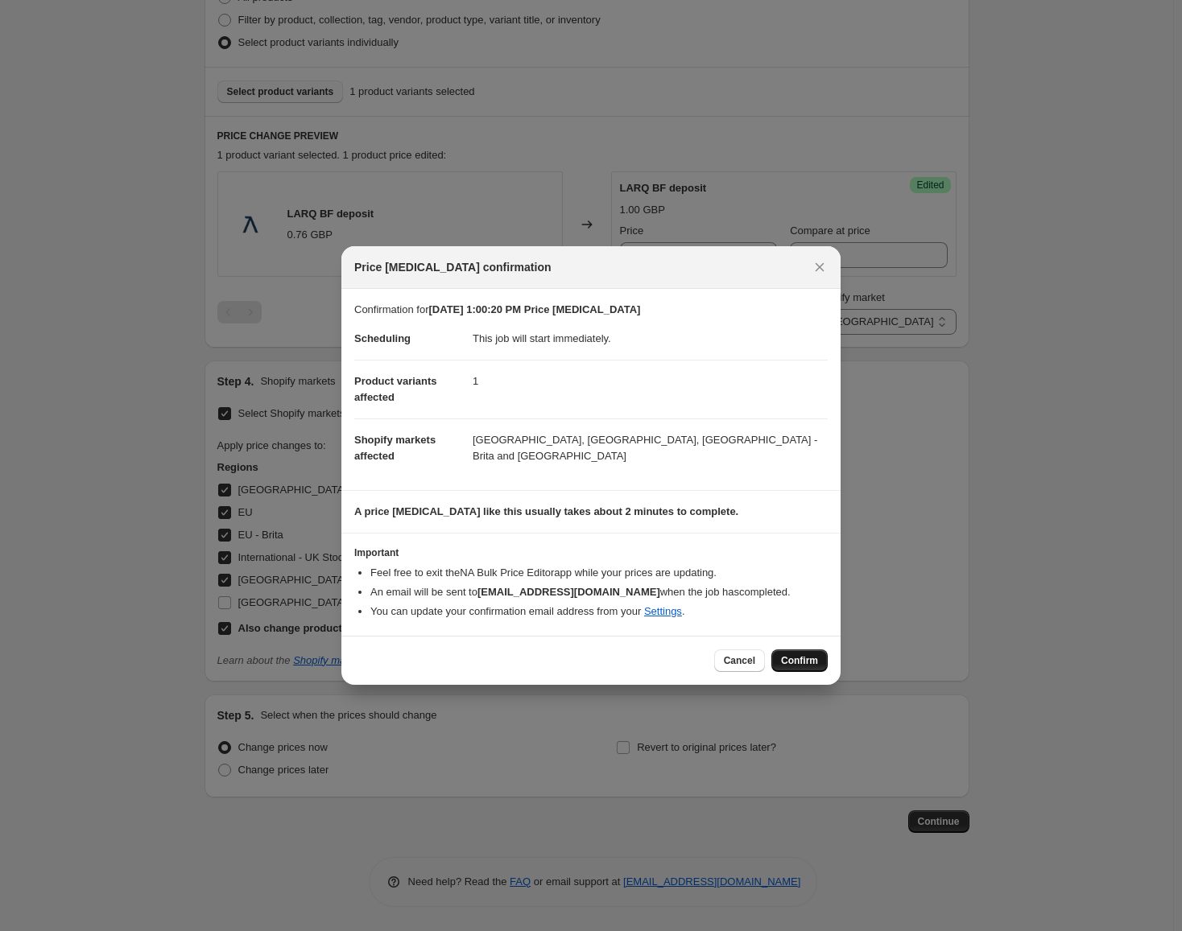
click at [818, 662] on button "Confirm" at bounding box center [799, 661] width 56 height 23
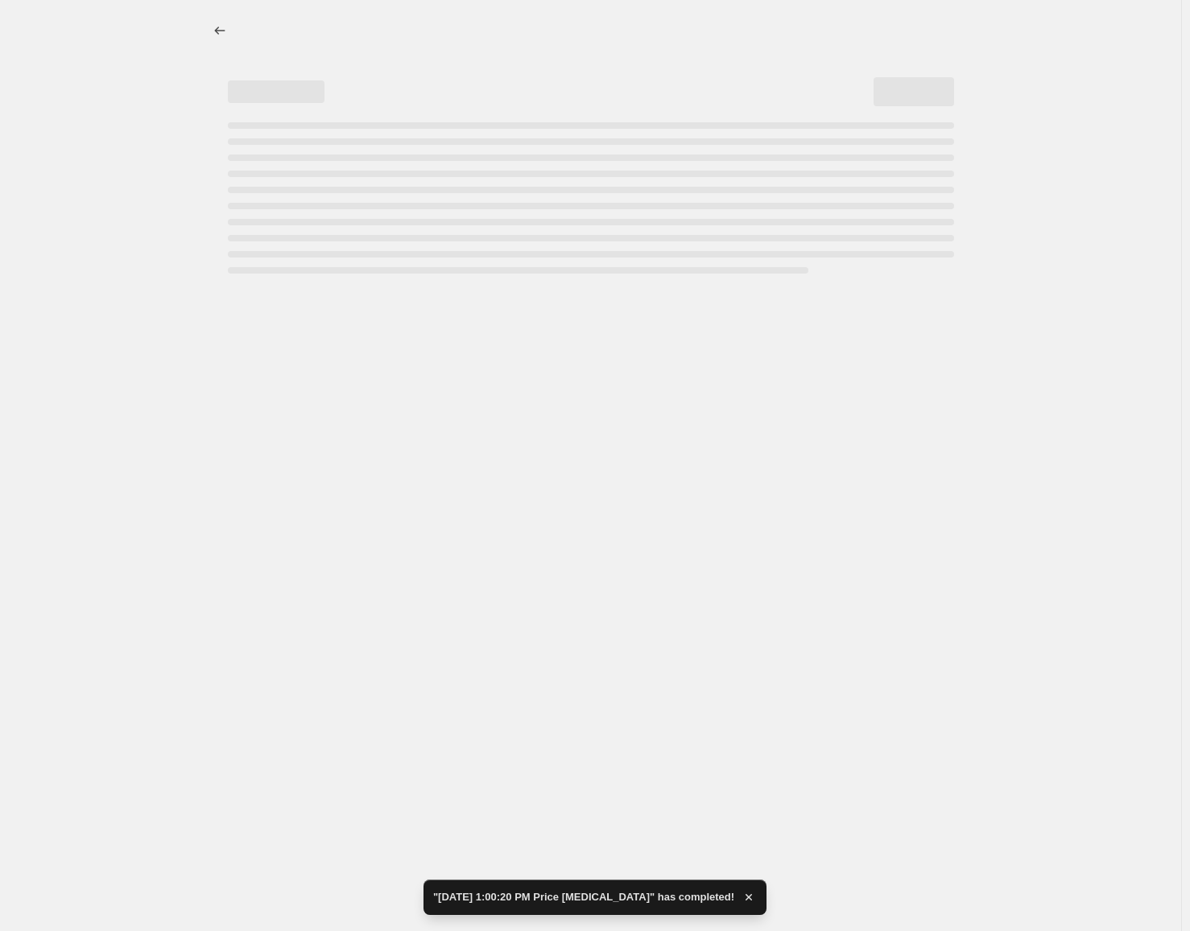
select select "61658595612"
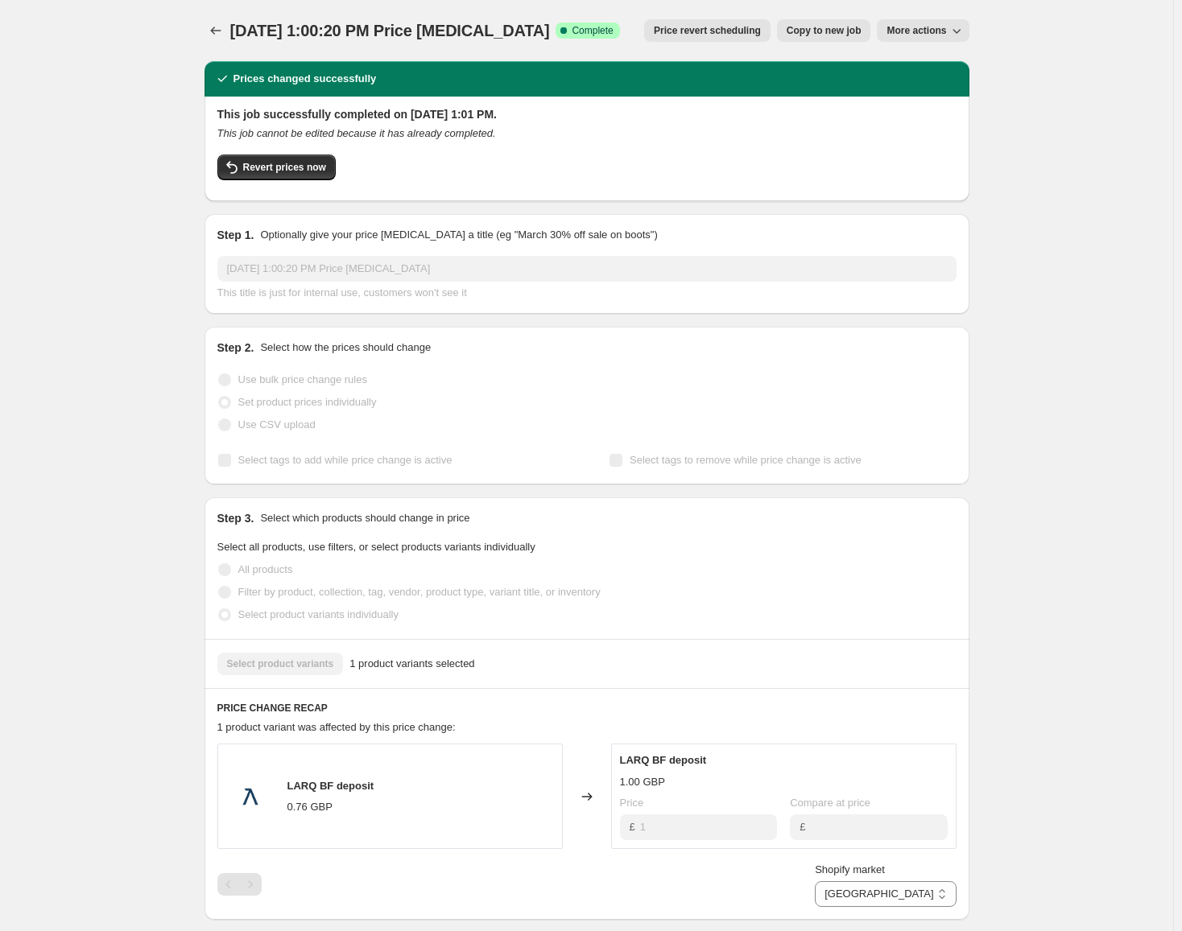
click at [1084, 177] on div "[DATE] 1:00:20 PM Price [MEDICAL_DATA]. This page is ready [DATE] 1:00:20 PM Pr…" at bounding box center [586, 734] width 1173 height 1468
click at [127, 211] on div "[DATE] 1:00:20 PM Price [MEDICAL_DATA]. This page is ready [DATE] 1:00:20 PM Pr…" at bounding box center [586, 734] width 1173 height 1468
